Goal: Transaction & Acquisition: Purchase product/service

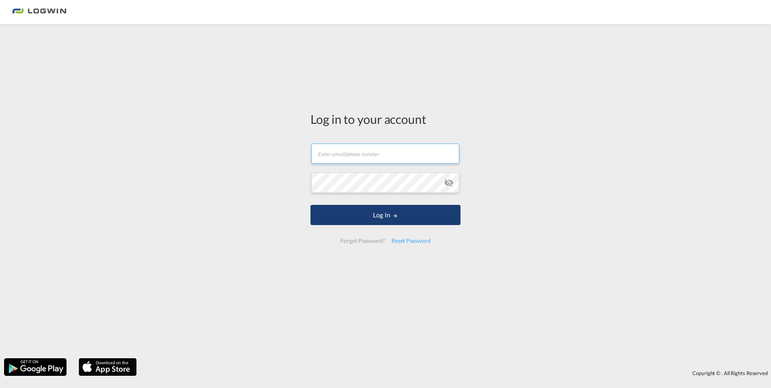
type input "[EMAIL_ADDRESS][DOMAIN_NAME]"
click at [382, 214] on button "Log In" at bounding box center [386, 215] width 150 height 20
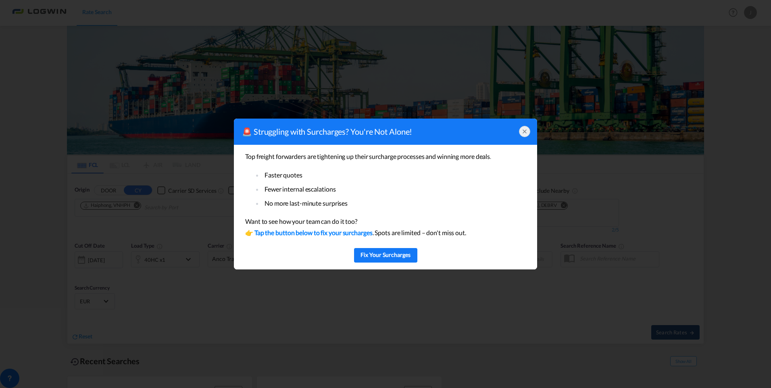
click at [521, 130] on div at bounding box center [524, 131] width 11 height 11
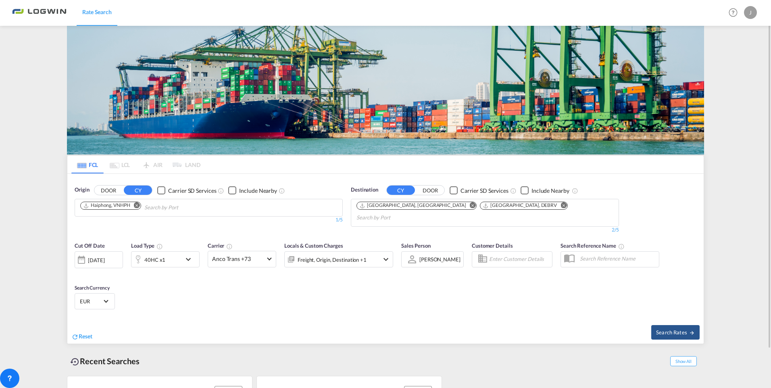
drag, startPoint x: 220, startPoint y: 301, endPoint x: 225, endPoint y: 291, distance: 11.6
click at [222, 295] on div "Cut Off Date [DATE] [DATE] Load Type 40HC x1 Carrier Anco Trans +73 Online Rate…" at bounding box center [385, 277] width 637 height 79
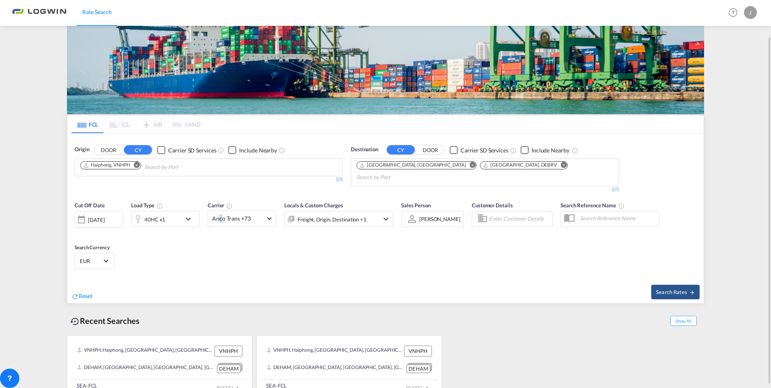
scroll to position [43, 0]
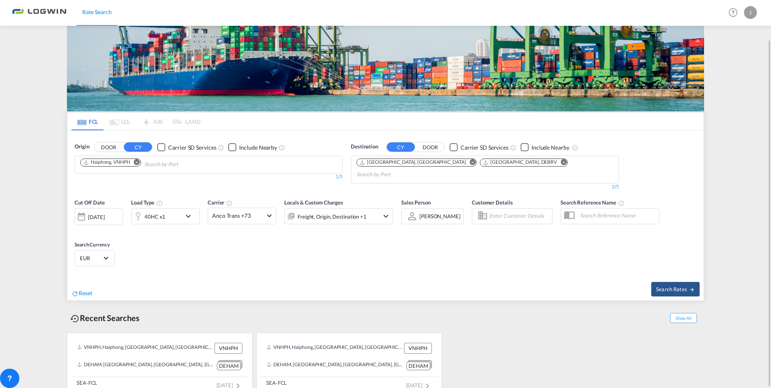
click at [528, 357] on div "VNHPH, Haiphong, [GEOGRAPHIC_DATA], [GEOGRAPHIC_DATA], [GEOGRAPHIC_DATA] VNHPH …" at bounding box center [386, 362] width 638 height 67
click at [135, 161] on button "Remove" at bounding box center [135, 163] width 12 height 8
click at [102, 168] on body "Rate Search Rate Search Help Resources Product Release J My Profile Logout FCL …" at bounding box center [385, 194] width 771 height 388
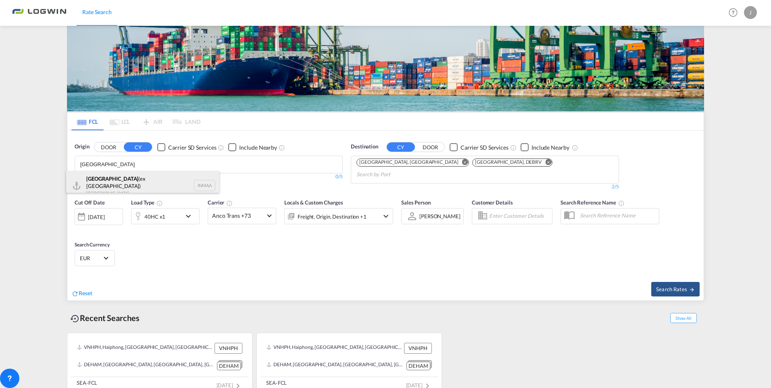
type input "[GEOGRAPHIC_DATA]"
click at [111, 179] on div "[GEOGRAPHIC_DATA] (ex [GEOGRAPHIC_DATA]) [GEOGRAPHIC_DATA] INMAA" at bounding box center [142, 185] width 153 height 29
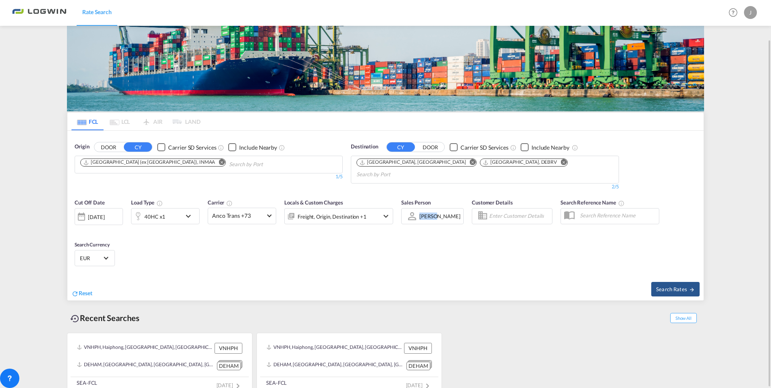
click at [434, 240] on div "Cut Off Date [DATE] [DATE] Load Type 40HC x1 Carrier Anco Trans +73 Online Rate…" at bounding box center [385, 233] width 637 height 79
click at [263, 251] on div "Cut Off Date [DATE] [DATE] Load Type 40HC x1 Carrier Anco Trans +73 Online Rate…" at bounding box center [385, 233] width 637 height 79
click at [189, 211] on md-icon "icon-chevron-down" at bounding box center [191, 216] width 14 height 10
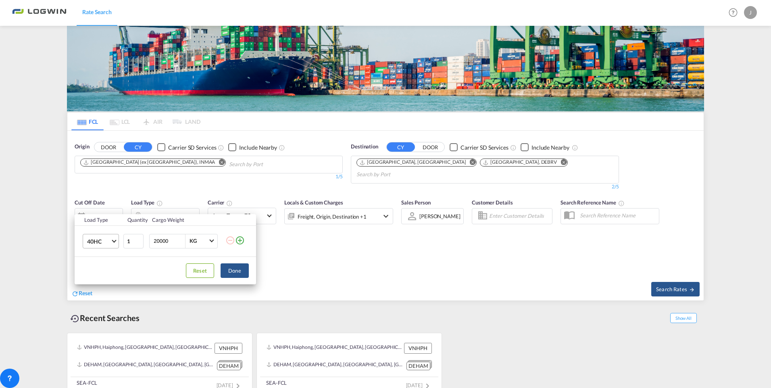
click at [115, 244] on md-select-value "40HC" at bounding box center [102, 241] width 32 height 14
click at [97, 204] on div "20GP" at bounding box center [94, 203] width 14 height 8
click at [206, 242] on span "KG" at bounding box center [199, 241] width 19 height 7
click at [167, 240] on md-backdrop at bounding box center [385, 194] width 771 height 388
drag, startPoint x: 174, startPoint y: 240, endPoint x: 142, endPoint y: 236, distance: 32.2
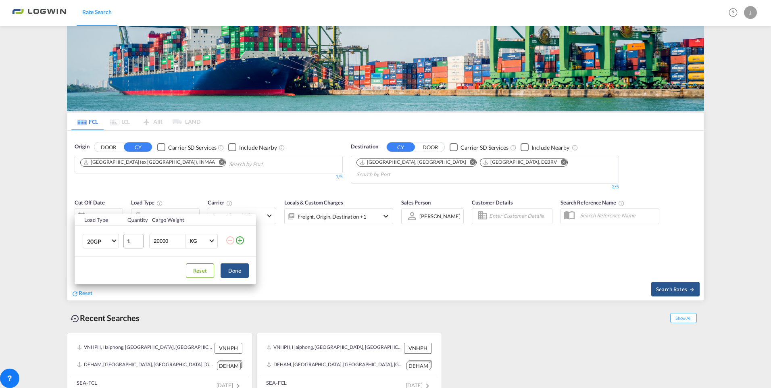
click at [142, 236] on tr "20GP 1 20000 KG" at bounding box center [166, 241] width 182 height 31
click at [165, 239] on input "32" at bounding box center [169, 241] width 32 height 14
type input "3212"
click at [240, 274] on button "Done" at bounding box center [235, 270] width 28 height 15
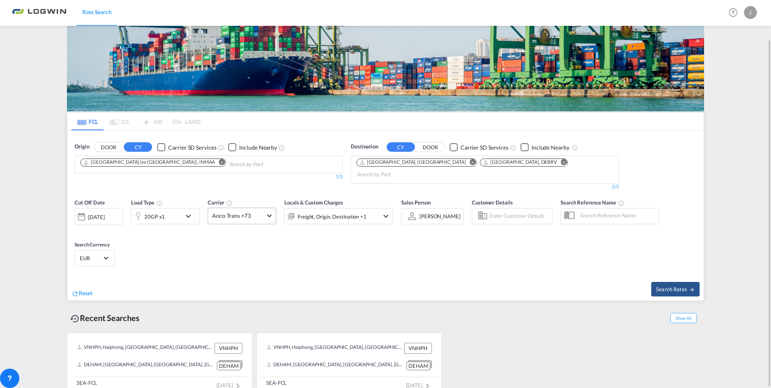
click at [266, 209] on md-select-value "Anco Trans +73" at bounding box center [242, 216] width 68 height 16
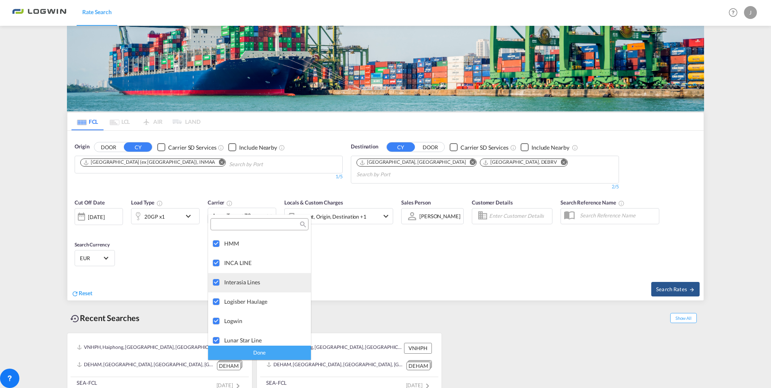
scroll to position [1253, 0]
click at [359, 261] on md-backdrop at bounding box center [385, 194] width 771 height 388
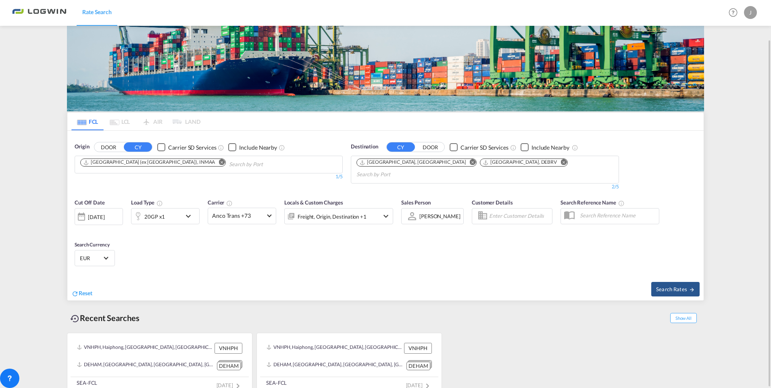
click at [387, 211] on md-icon "icon-chevron-down" at bounding box center [386, 216] width 10 height 10
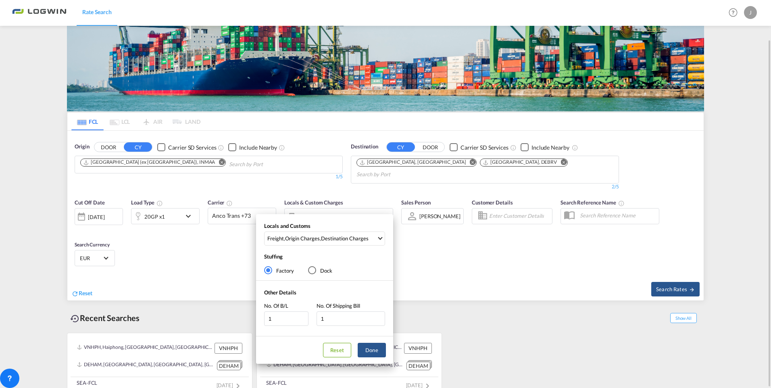
click at [387, 205] on div "Locals and Customs Freight , Origin Charges , Destination Charges Clear All Sel…" at bounding box center [385, 194] width 771 height 388
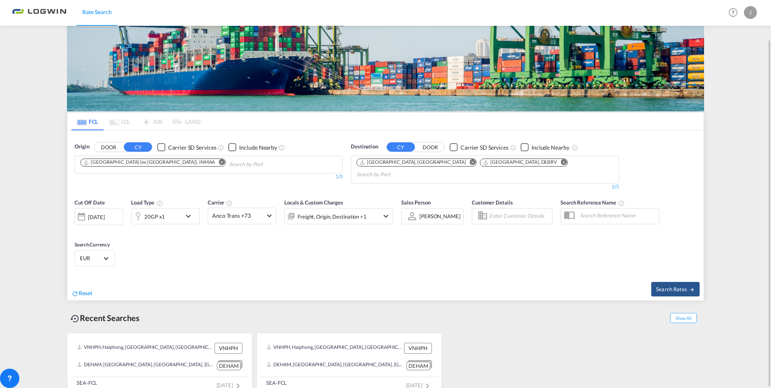
click at [105, 253] on md-select-value "EUR" at bounding box center [94, 258] width 31 height 11
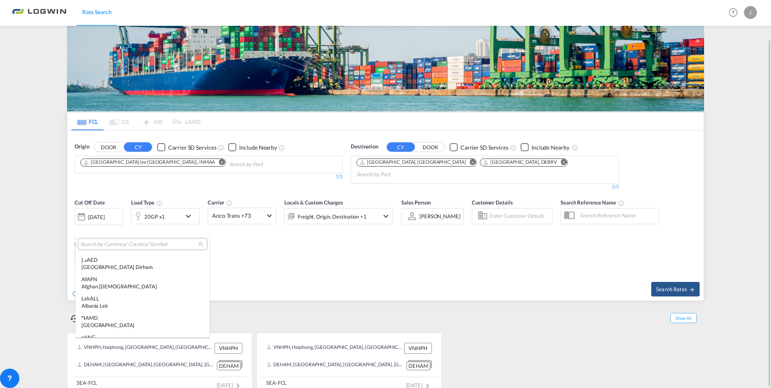
scroll to position [810, 0]
drag, startPoint x: 305, startPoint y: 255, endPoint x: 465, endPoint y: 225, distance: 162.9
click at [306, 253] on md-backdrop at bounding box center [385, 194] width 771 height 388
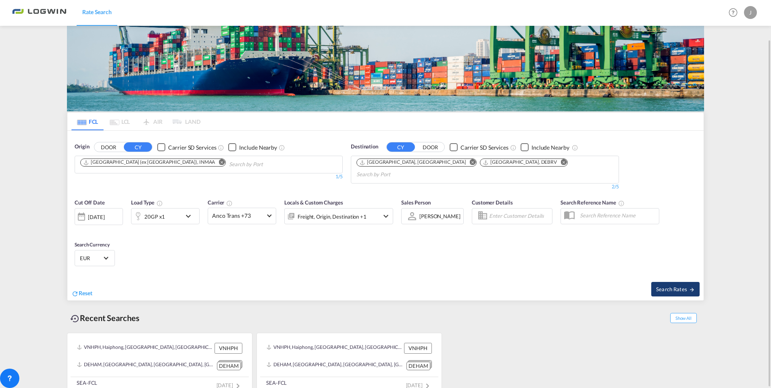
click at [681, 282] on button "Search Rates" at bounding box center [676, 289] width 48 height 15
type input "INMAA to [GEOGRAPHIC_DATA],DEBRV / [DATE]"
